Goal: Check status

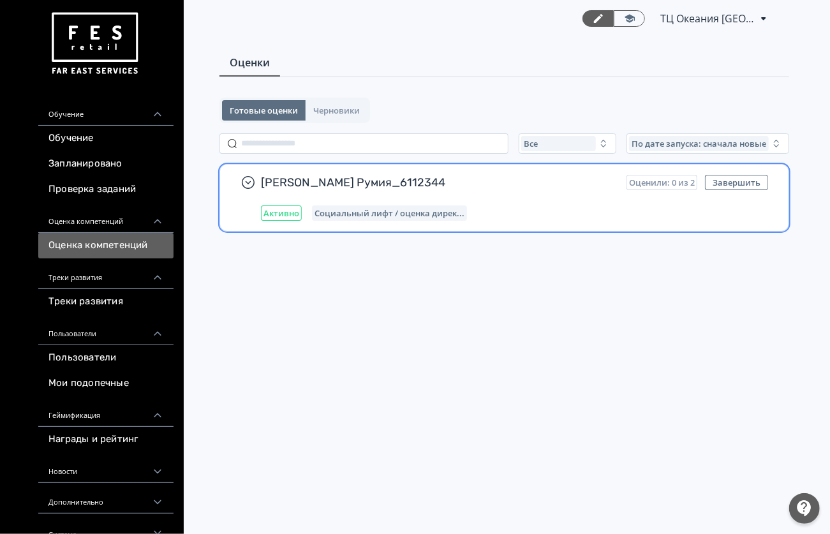
click at [577, 189] on span "[PERSON_NAME] Румия_6112344" at bounding box center [438, 182] width 355 height 15
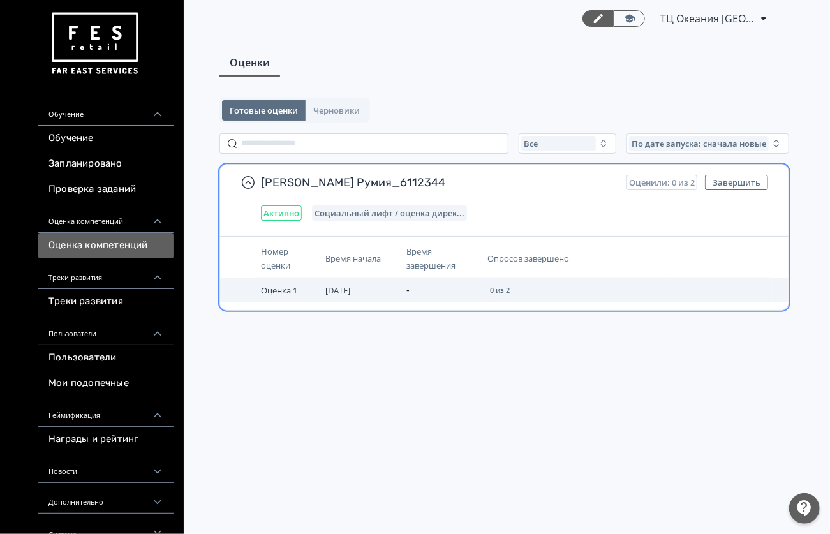
click at [383, 287] on td "[DATE]" at bounding box center [361, 290] width 81 height 24
click at [287, 290] on span "Оценка 1" at bounding box center [279, 289] width 36 height 11
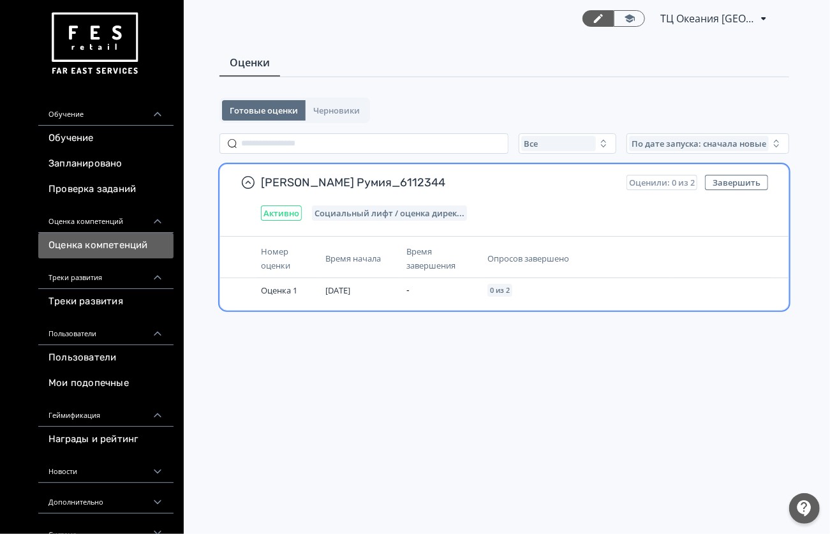
click at [293, 217] on span "Активно" at bounding box center [281, 213] width 36 height 10
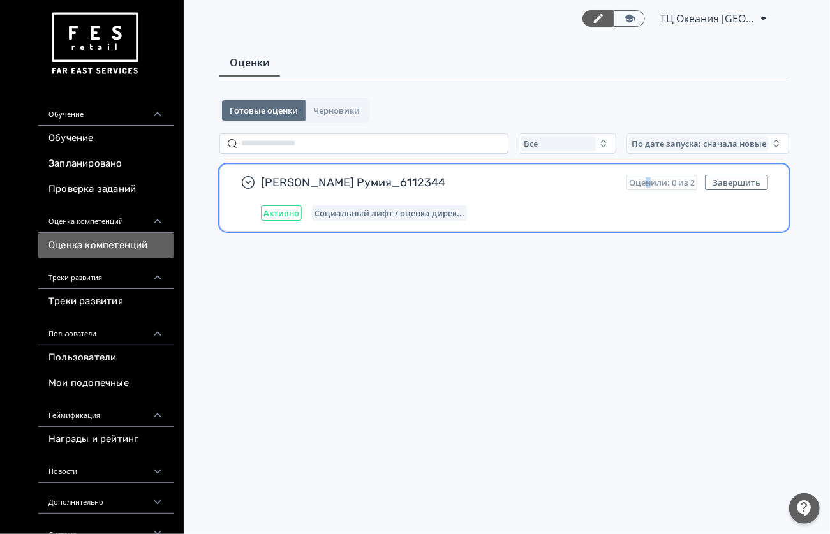
click at [651, 190] on div "[PERSON_NAME] Румия_6112344 Оценили: 0 из 2 Завершить Активно Социальный лифт /…" at bounding box center [514, 198] width 507 height 46
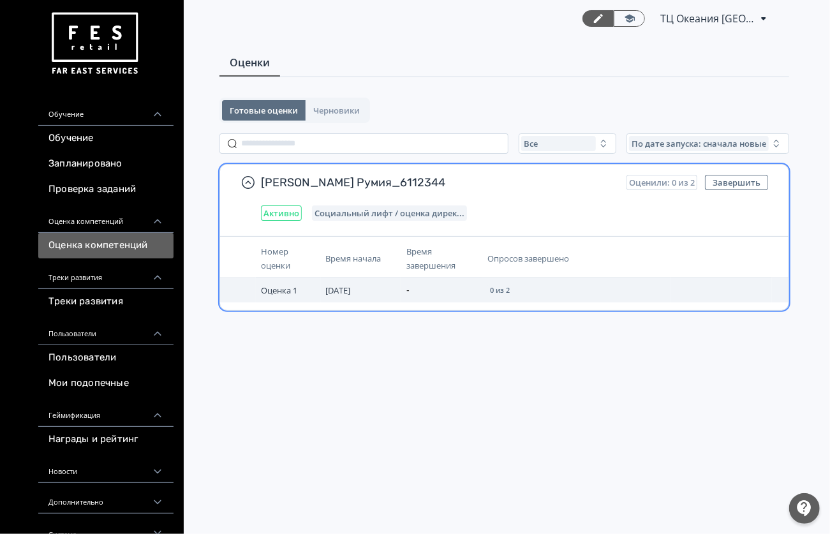
click at [521, 291] on td "0 из 2" at bounding box center [576, 290] width 188 height 24
click at [506, 289] on span "0 из 2" at bounding box center [500, 290] width 20 height 8
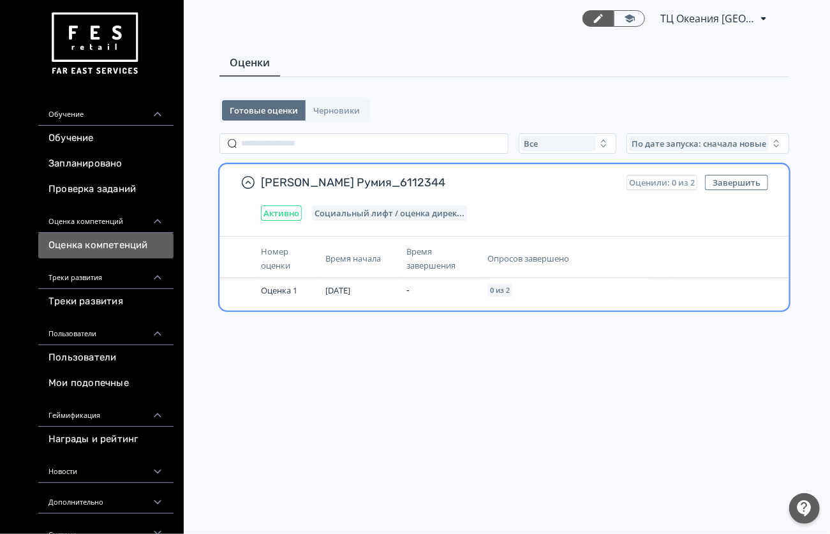
click at [360, 231] on div "[PERSON_NAME] Румия_6112344 Оценили: 0 из 2 Завершить Активно Социальный лифт /…" at bounding box center [504, 237] width 570 height 147
click at [293, 218] on span "Активно" at bounding box center [281, 213] width 36 height 10
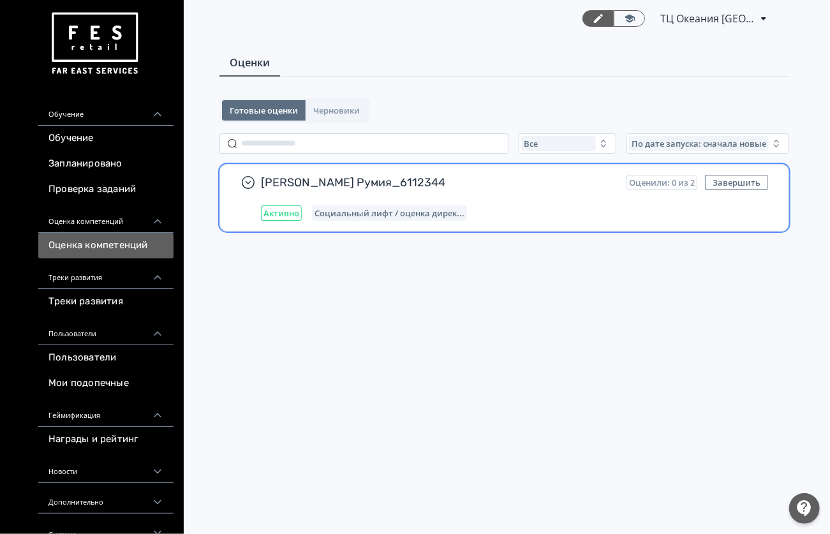
click at [296, 184] on span "[PERSON_NAME] Румия_6112344" at bounding box center [438, 182] width 355 height 15
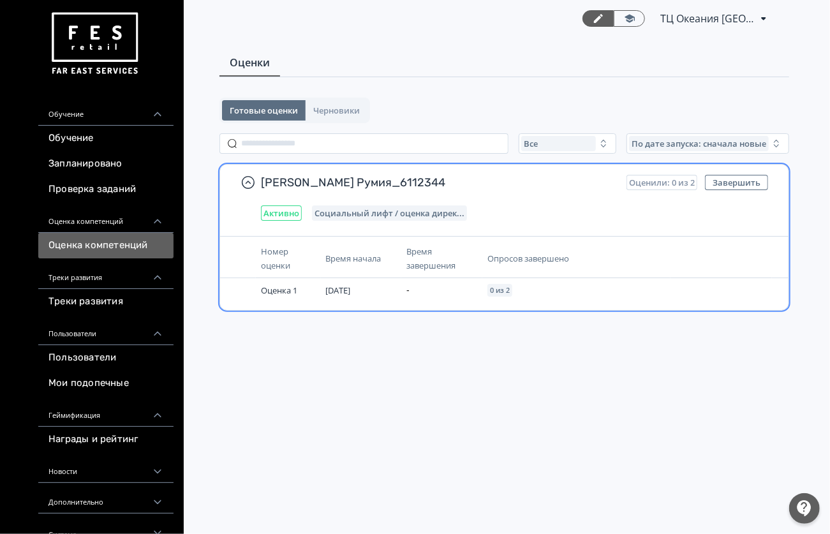
click at [296, 184] on span "[PERSON_NAME] Румия_6112344" at bounding box center [438, 182] width 355 height 15
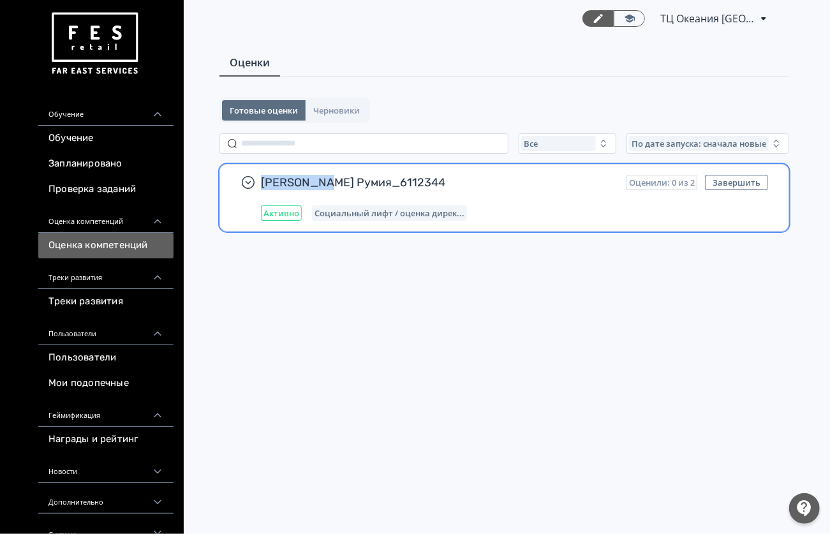
click at [296, 184] on span "[PERSON_NAME] Румия_6112344" at bounding box center [438, 182] width 355 height 15
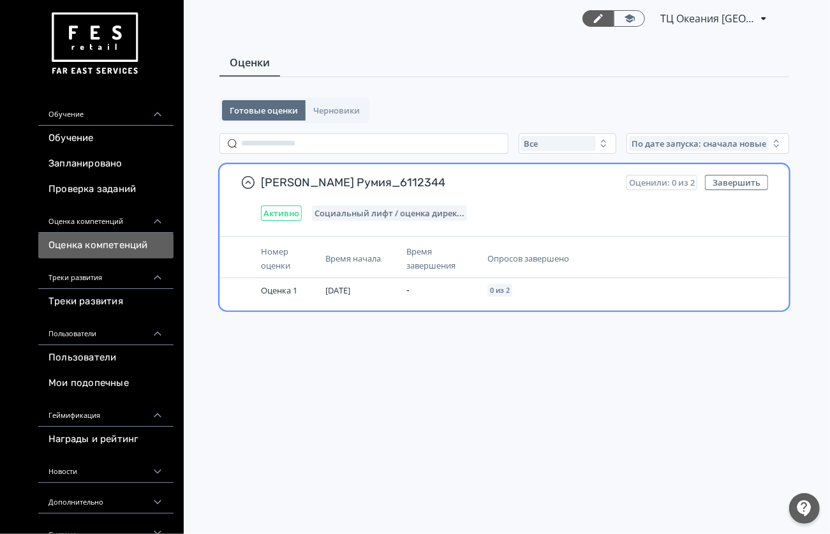
click at [425, 258] on div "Время завершения" at bounding box center [441, 258] width 71 height 28
click at [506, 255] on span "Опросов завершено" at bounding box center [528, 258] width 82 height 11
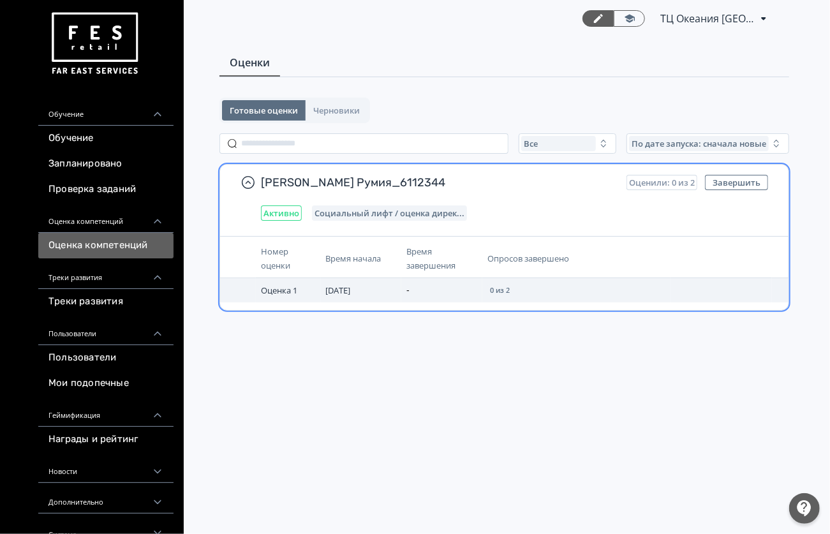
click at [273, 295] on span "Оценка 1" at bounding box center [279, 289] width 36 height 11
click at [351, 290] on span "[DATE]" at bounding box center [338, 289] width 25 height 11
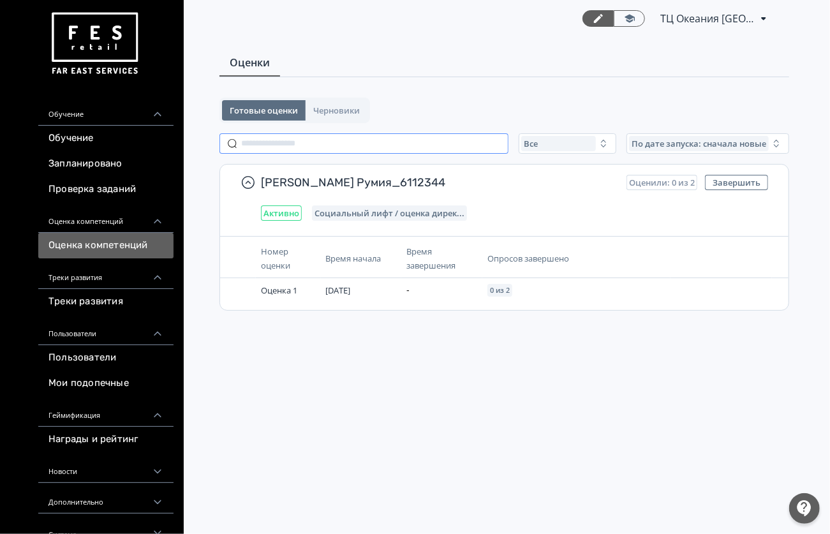
click at [384, 149] on input "text" at bounding box center [363, 143] width 289 height 20
click at [342, 102] on button "Черновики" at bounding box center [337, 110] width 62 height 20
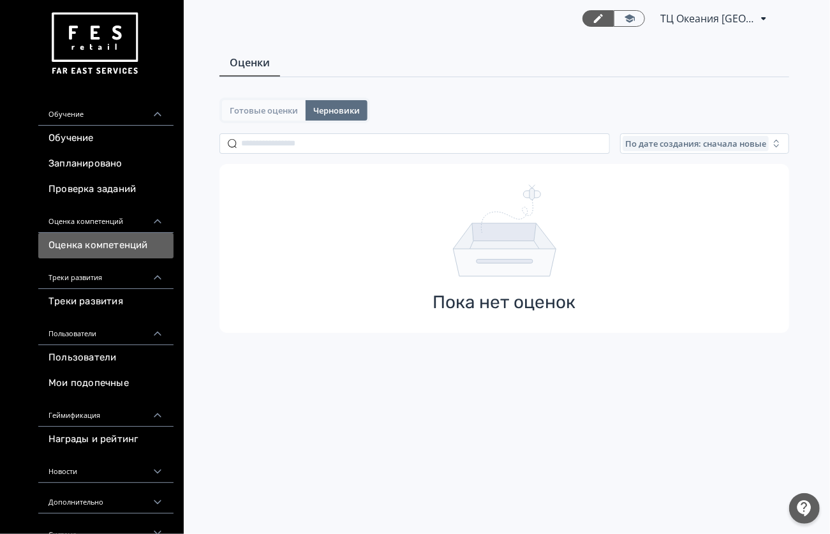
click at [287, 110] on span "Готовые оценки" at bounding box center [264, 110] width 68 height 10
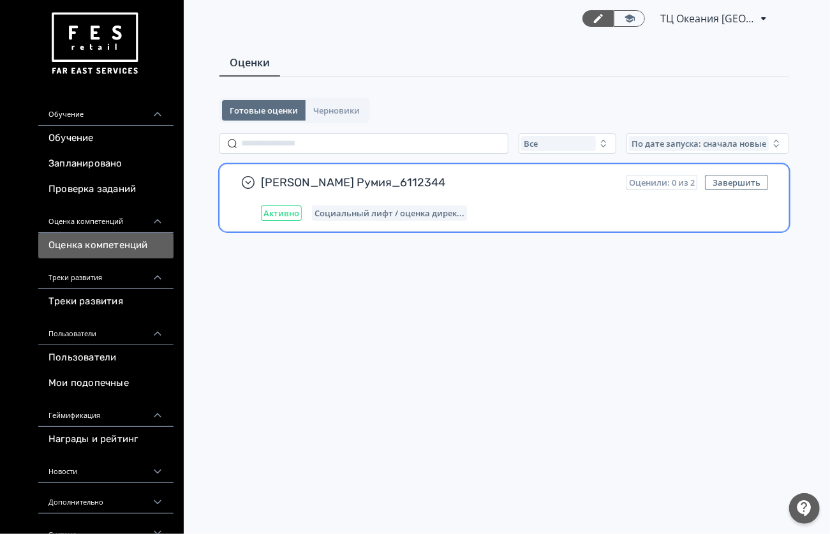
click at [332, 202] on div "[PERSON_NAME] Румия_6112344 Оценили: 0 из 2 Завершить Активно Социальный лифт /…" at bounding box center [514, 198] width 507 height 46
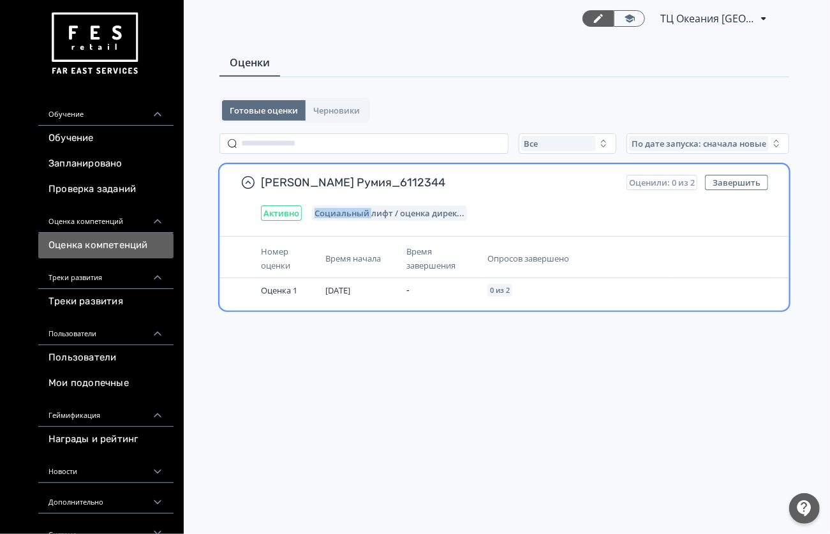
click at [332, 202] on div "[PERSON_NAME] Румия_6112344 Оценили: 0 из 2 Завершить Активно Социальный лифт /…" at bounding box center [514, 198] width 507 height 46
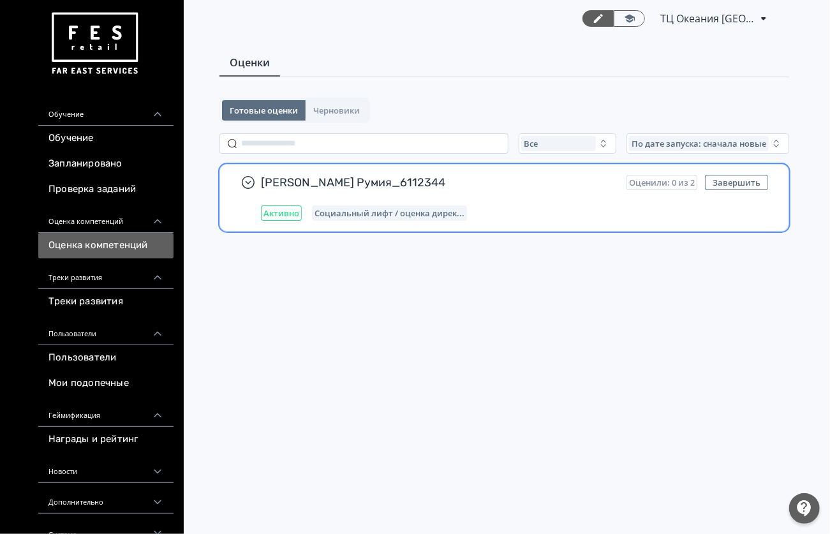
click at [226, 218] on div "[PERSON_NAME] Румия_6112344 Оценили: 0 из 2 Завершить Активно Социальный лифт /…" at bounding box center [504, 198] width 568 height 66
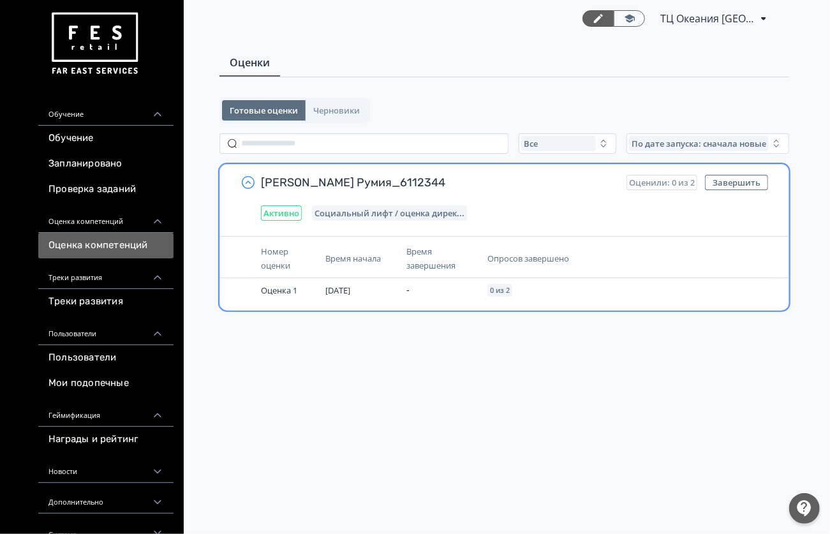
click at [250, 186] on icon "button" at bounding box center [247, 182] width 15 height 15
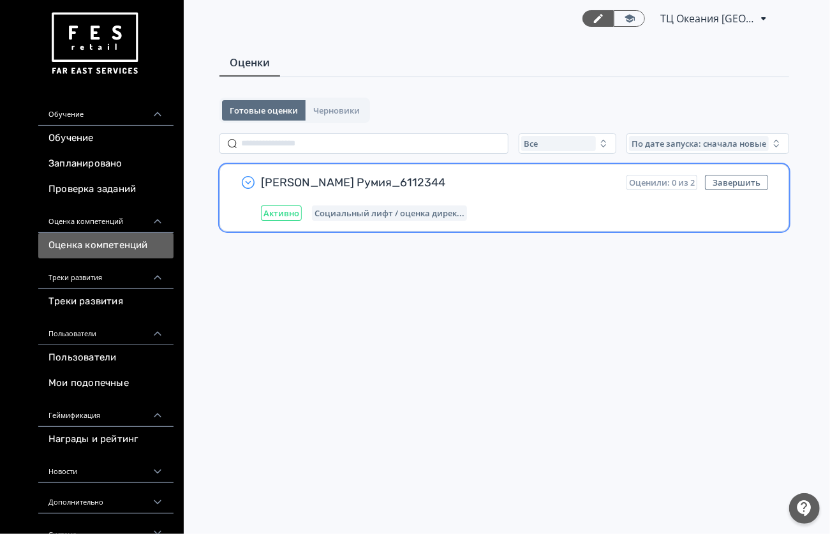
click at [313, 176] on span "[PERSON_NAME] Румия_6112344" at bounding box center [438, 182] width 355 height 15
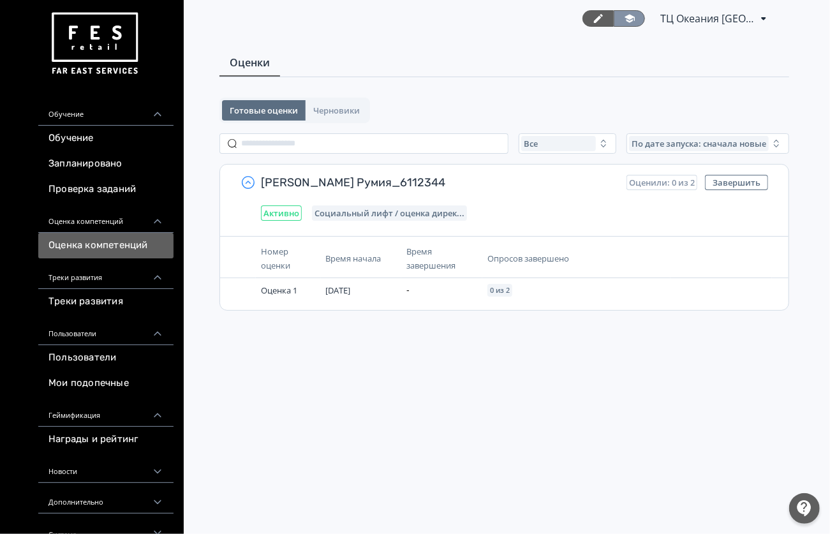
click at [625, 19] on icon at bounding box center [629, 18] width 11 height 11
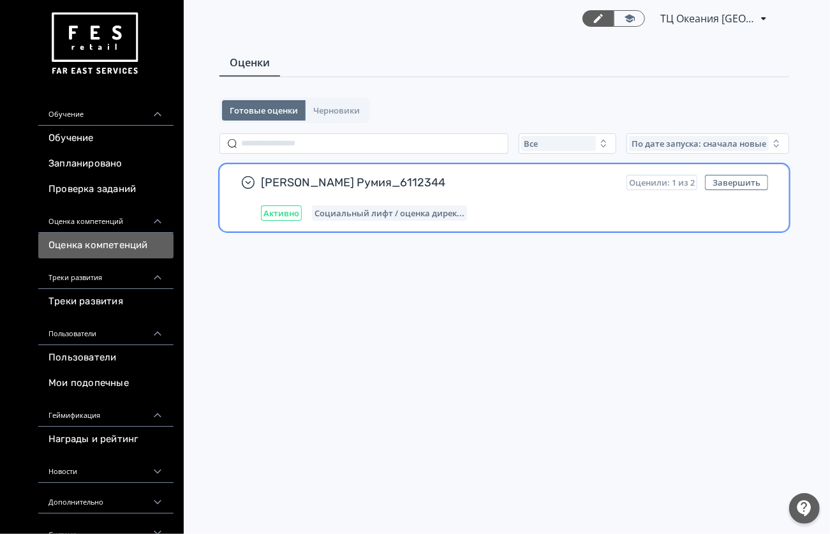
click at [524, 186] on span "[PERSON_NAME] Румия_6112344" at bounding box center [438, 182] width 355 height 15
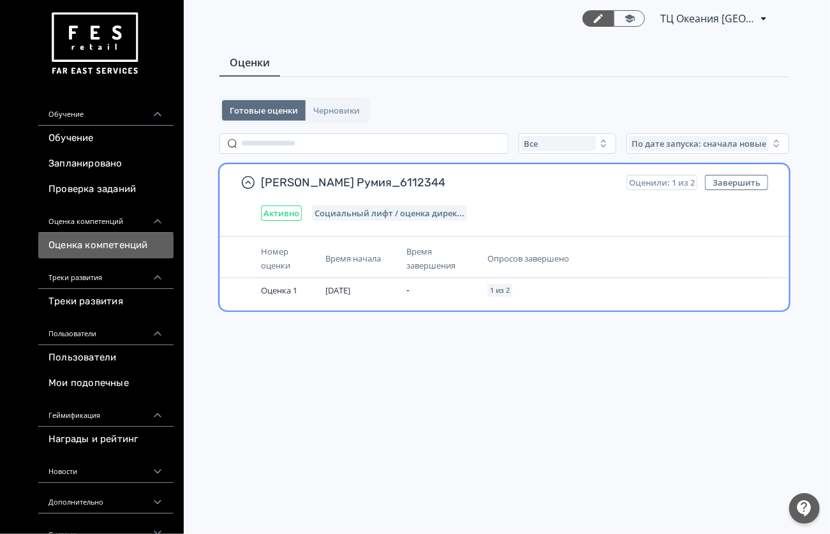
click at [669, 180] on span "Оценили: 1 из 2" at bounding box center [662, 182] width 66 height 10
click at [689, 188] on div "Оценили: 1 из 2" at bounding box center [661, 182] width 71 height 15
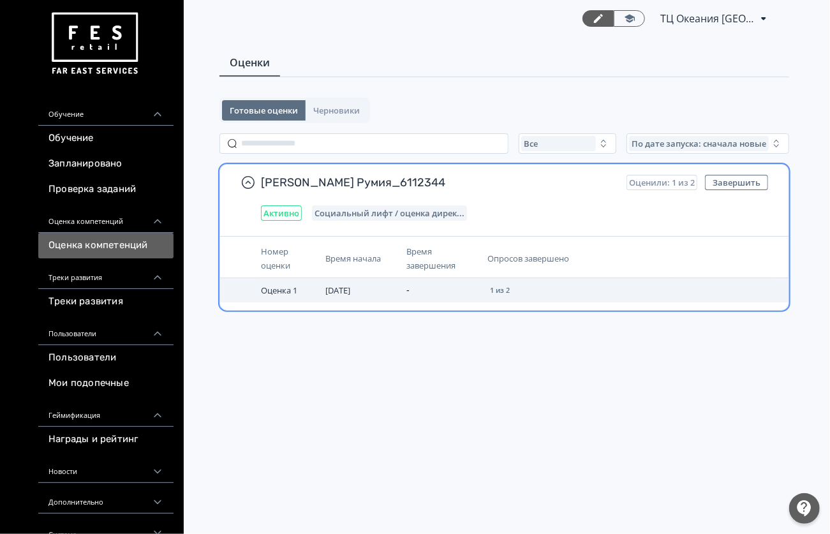
click at [506, 287] on span "1 из 2" at bounding box center [500, 290] width 20 height 8
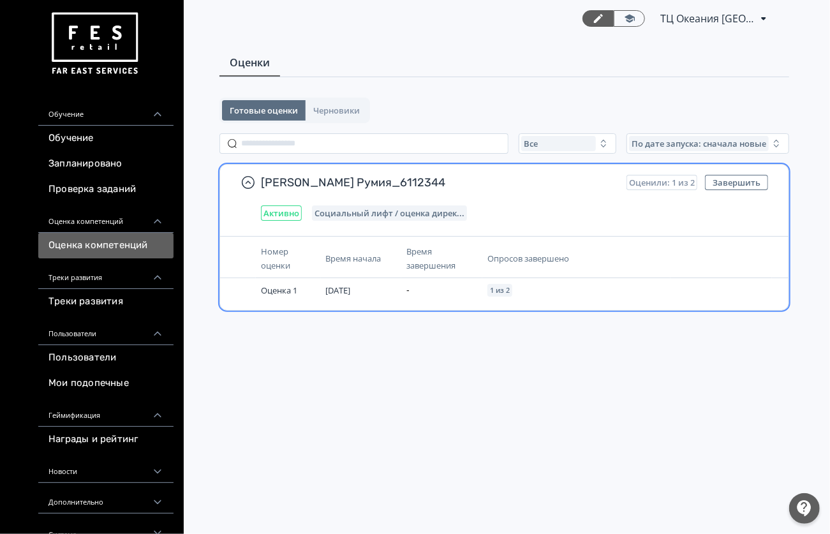
click at [375, 214] on span "Социальный лифт / оценка дирек..." at bounding box center [389, 213] width 150 height 10
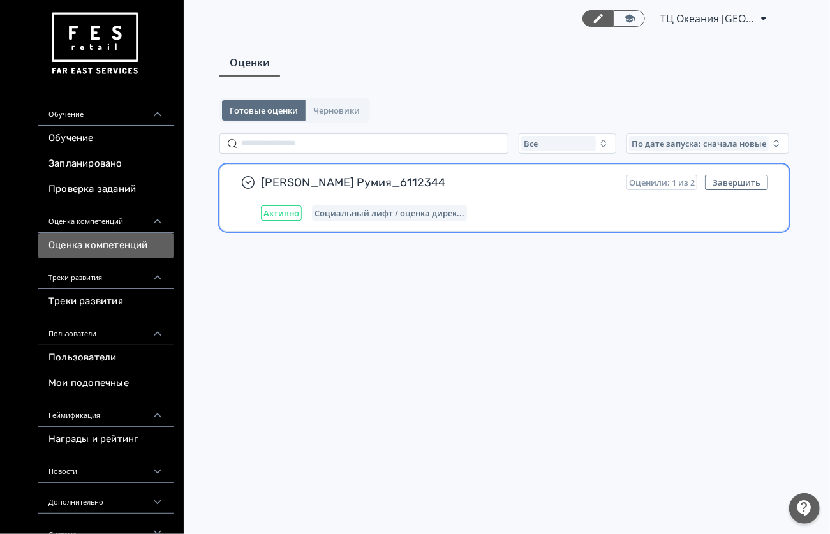
click at [375, 214] on span "Социальный лифт / оценка дирек..." at bounding box center [389, 213] width 150 height 10
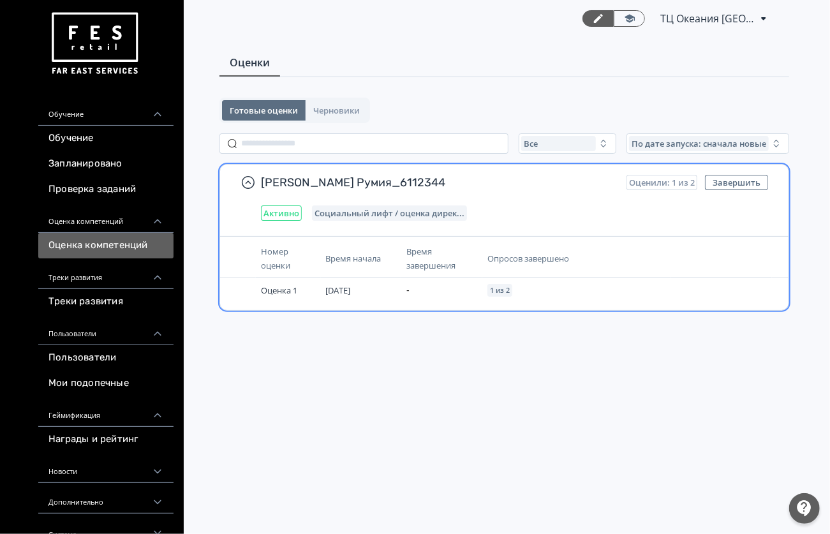
click at [364, 185] on span "[PERSON_NAME] Румия_6112344" at bounding box center [438, 182] width 355 height 15
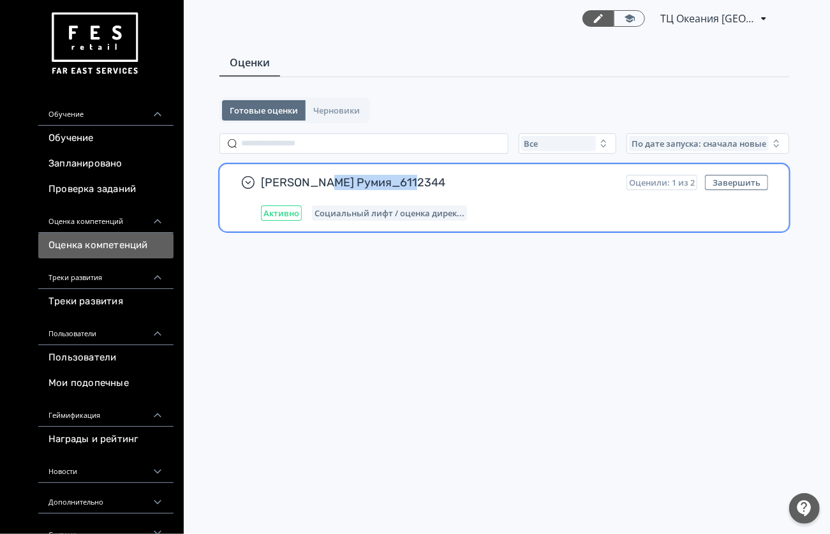
click at [364, 184] on span "[PERSON_NAME] Румия_6112344" at bounding box center [438, 182] width 355 height 15
